Goal: Information Seeking & Learning: Check status

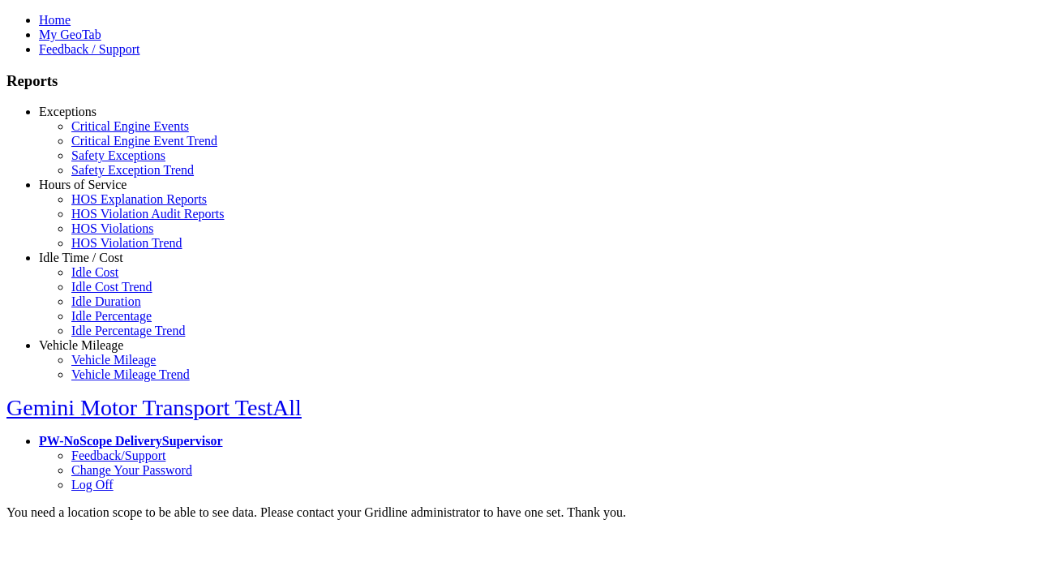
click at [93, 118] on link "Exceptions" at bounding box center [68, 112] width 58 height 14
click at [105, 133] on link "Critical Engine Events" at bounding box center [130, 126] width 118 height 14
type input "*********"
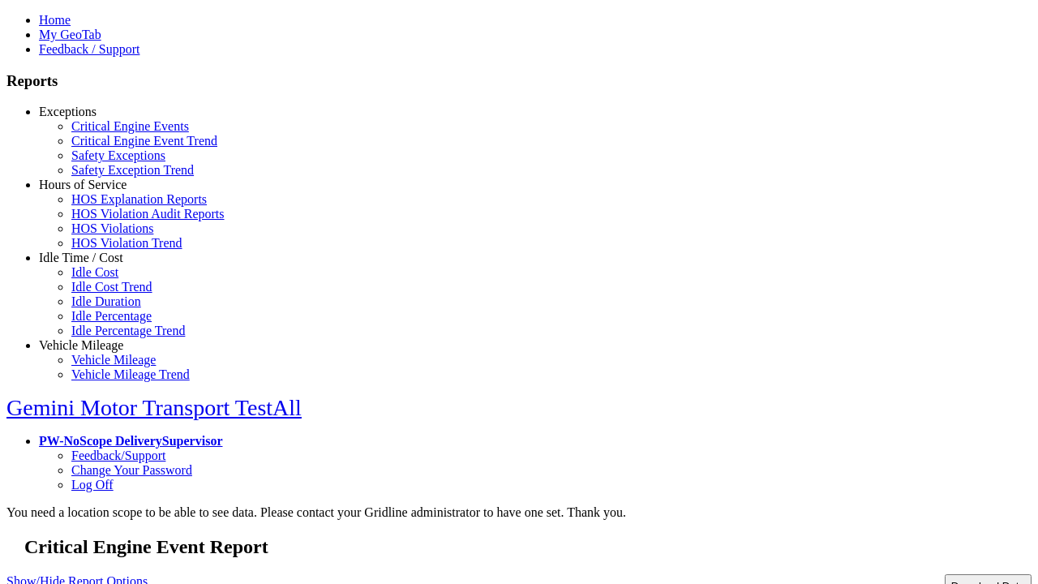
type input "**********"
